Goal: Transaction & Acquisition: Book appointment/travel/reservation

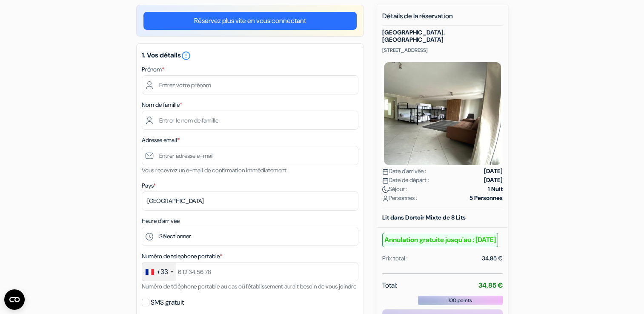
scroll to position [100, 0]
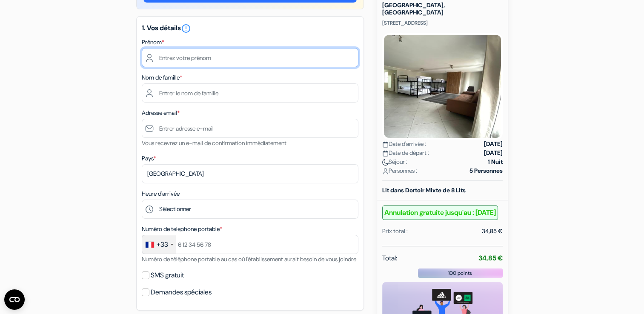
click at [258, 60] on input "text" at bounding box center [250, 57] width 217 height 19
type input "sebastien"
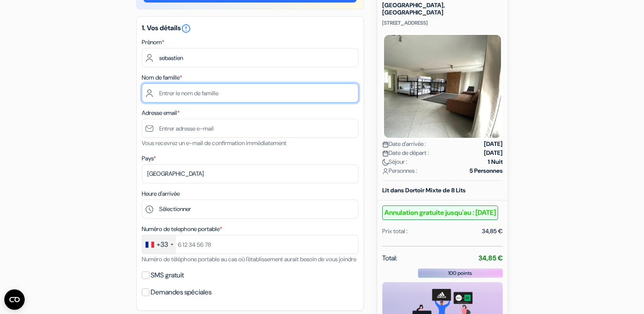
type input "berrou"
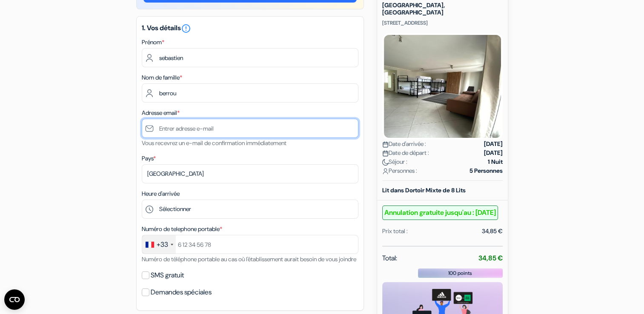
type input "[EMAIL_ADDRESS][DOMAIN_NAME]"
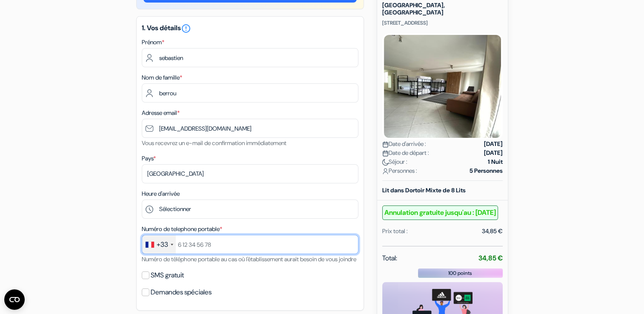
type input "0604181760"
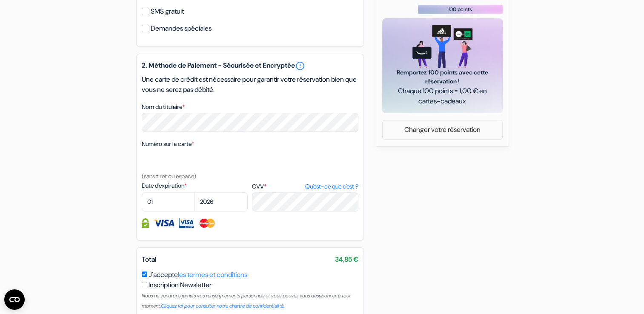
scroll to position [365, 0]
click at [151, 211] on select "01 02 03 04 05 06 07 08 09 10 11 12" at bounding box center [168, 200] width 53 height 19
select select "03"
click at [142, 203] on select "01 02 03 04 05 06 07 08 09 10 11 12" at bounding box center [168, 200] width 53 height 19
click at [219, 209] on select "2025 2026 2027 2028 2029 2030 2031 2032 2033 2034 2035 2036 2037 2038 2039 2040…" at bounding box center [220, 200] width 53 height 19
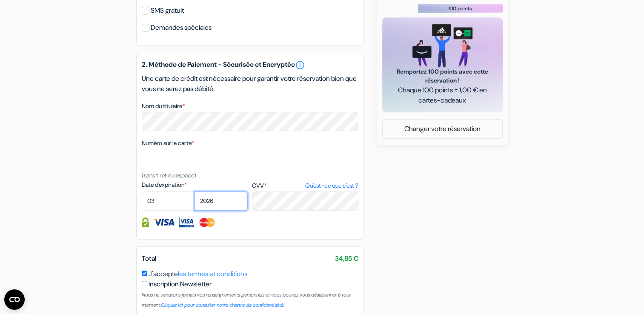
select select "2028"
click at [194, 203] on select "2025 2026 2027 2028 2029 2030 2031 2032 2033 2034 2035 2036 2037 2038 2039 2040…" at bounding box center [220, 200] width 53 height 19
click at [145, 14] on input "SMS gratuit" at bounding box center [146, 11] width 8 height 8
checkbox input "true"
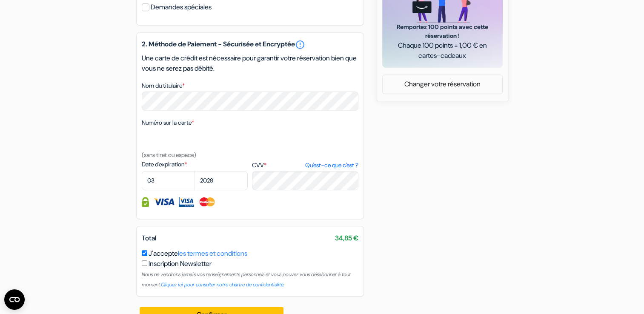
scroll to position [439, 0]
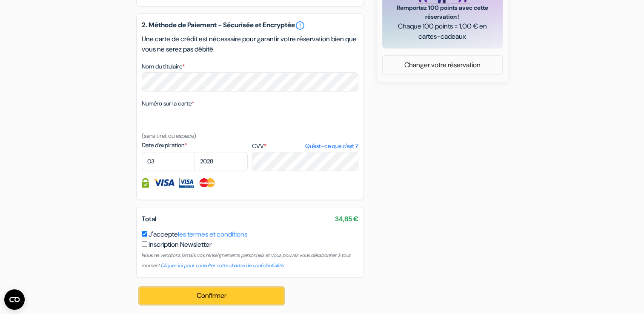
click at [216, 296] on button "Confirmer Loading..." at bounding box center [212, 296] width 144 height 16
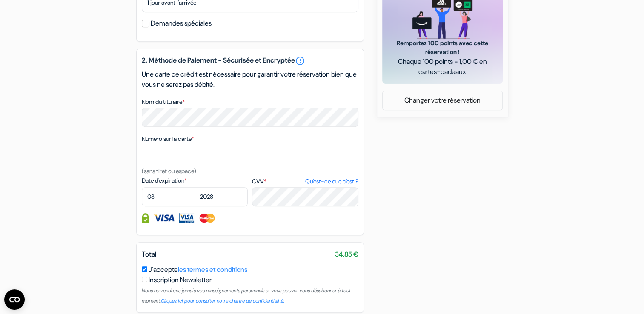
scroll to position [393, 0]
